Goal: Navigation & Orientation: Find specific page/section

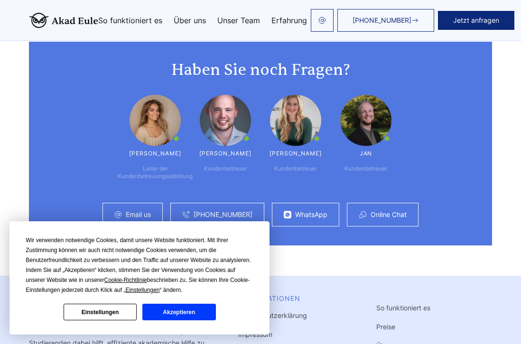
scroll to position [2443, 0]
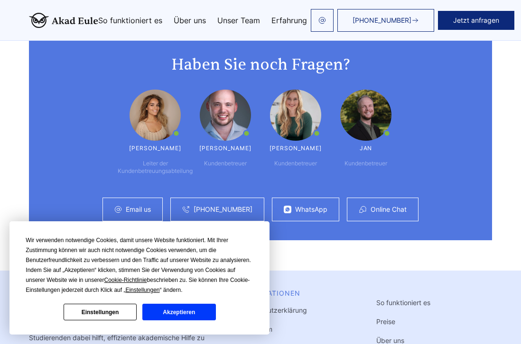
click at [168, 308] on button "Akzeptieren" at bounding box center [178, 312] width 73 height 17
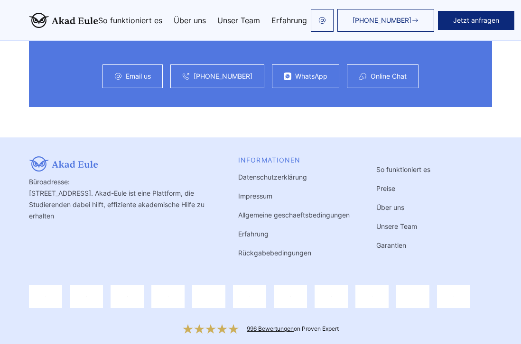
scroll to position [2582, 0]
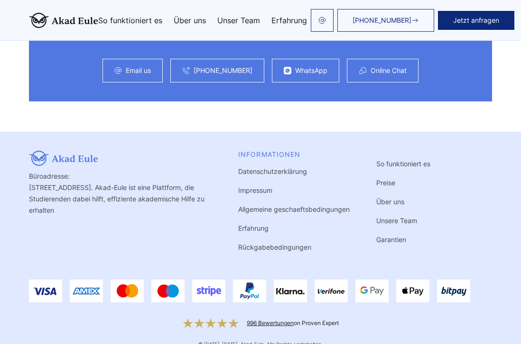
click at [269, 186] on link "Impressum" at bounding box center [255, 190] width 34 height 8
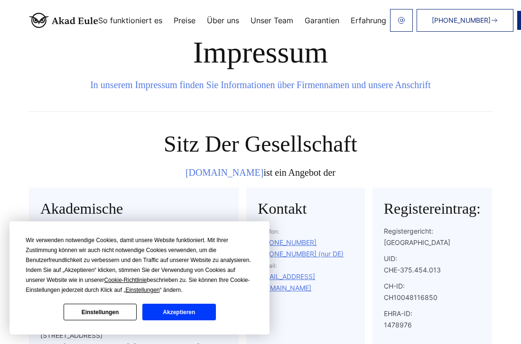
click at [180, 313] on button "Akzeptieren" at bounding box center [178, 312] width 73 height 17
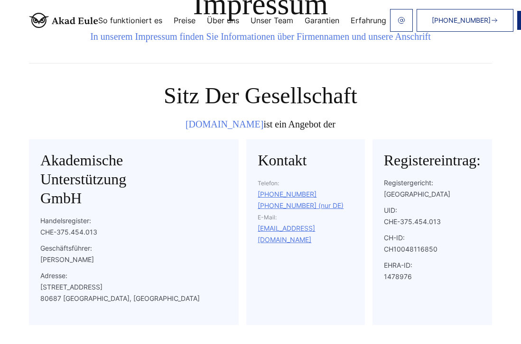
scroll to position [50, 0]
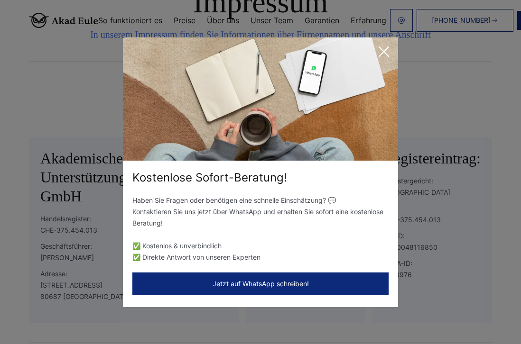
click at [380, 47] on icon at bounding box center [383, 51] width 9 height 9
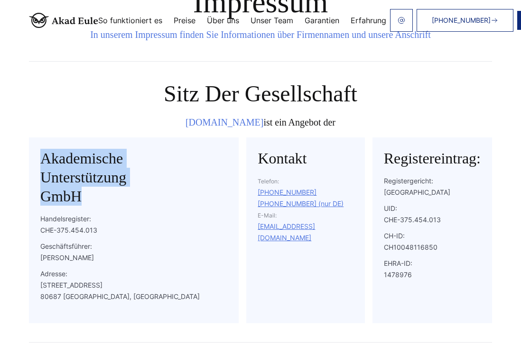
drag, startPoint x: 90, startPoint y: 200, endPoint x: 41, endPoint y: 163, distance: 61.6
click at [41, 163] on h2 "Akademische Unterstützung GmbH" at bounding box center [77, 177] width 75 height 57
copy h2 "Akademische Unterstützung GmbH"
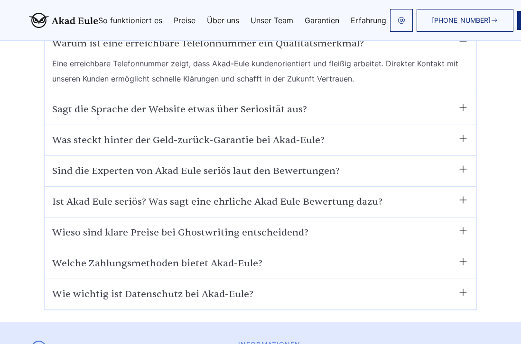
scroll to position [5561, 0]
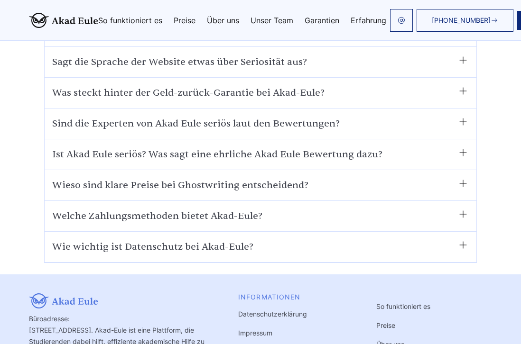
click at [262, 329] on link "Impressum" at bounding box center [255, 333] width 34 height 8
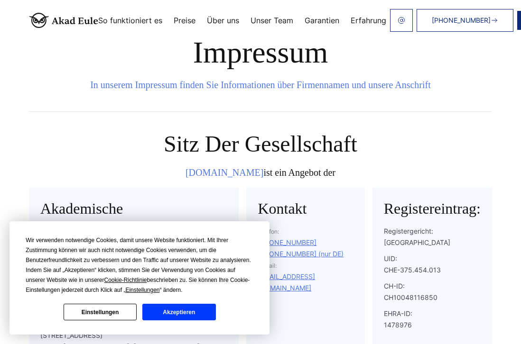
click at [205, 310] on button "Akzeptieren" at bounding box center [178, 312] width 73 height 17
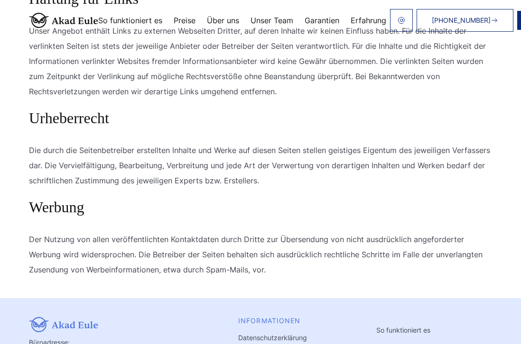
scroll to position [816, 0]
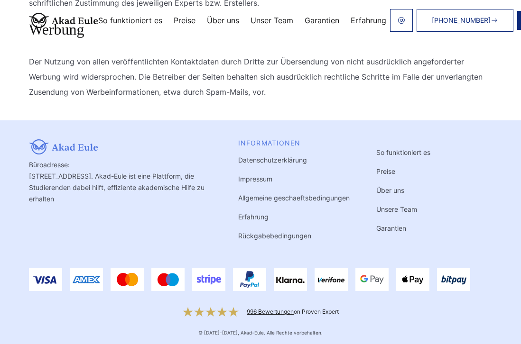
click at [394, 211] on link "Unsere Team" at bounding box center [396, 209] width 41 height 8
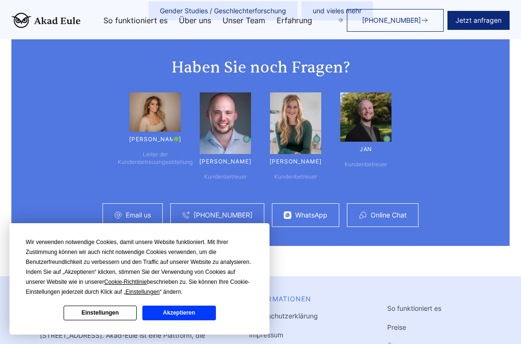
click at [171, 311] on button "Akzeptieren" at bounding box center [178, 313] width 73 height 15
